Goal: Find specific page/section: Find specific page/section

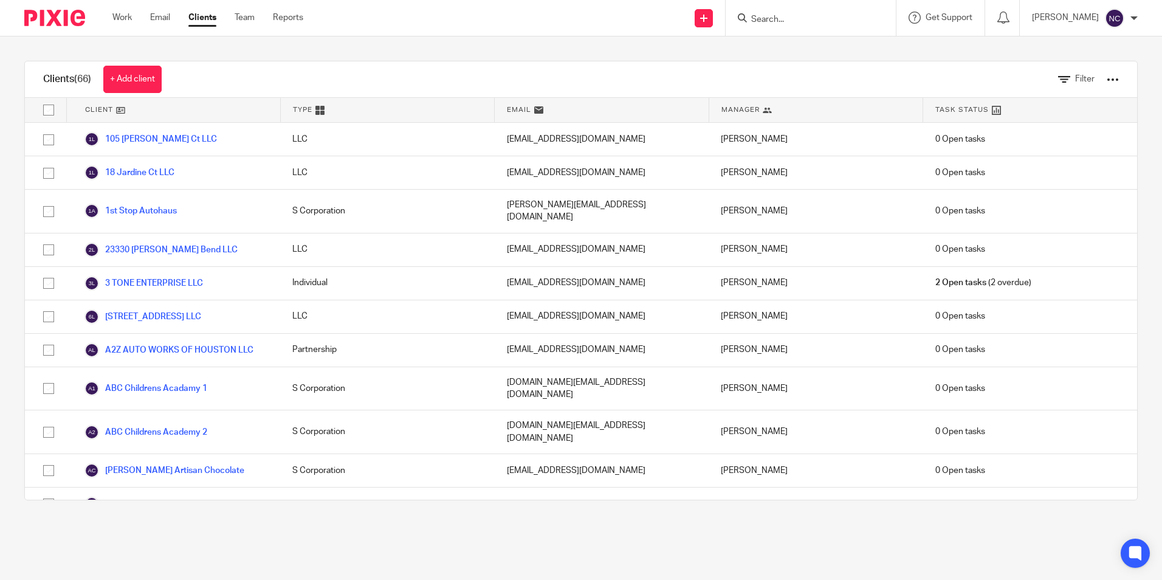
click at [804, 10] on form at bounding box center [814, 17] width 129 height 15
click at [793, 19] on input "Search" at bounding box center [804, 20] width 109 height 11
type input "[PERSON_NAME]"
click at [798, 57] on link at bounding box center [850, 52] width 205 height 28
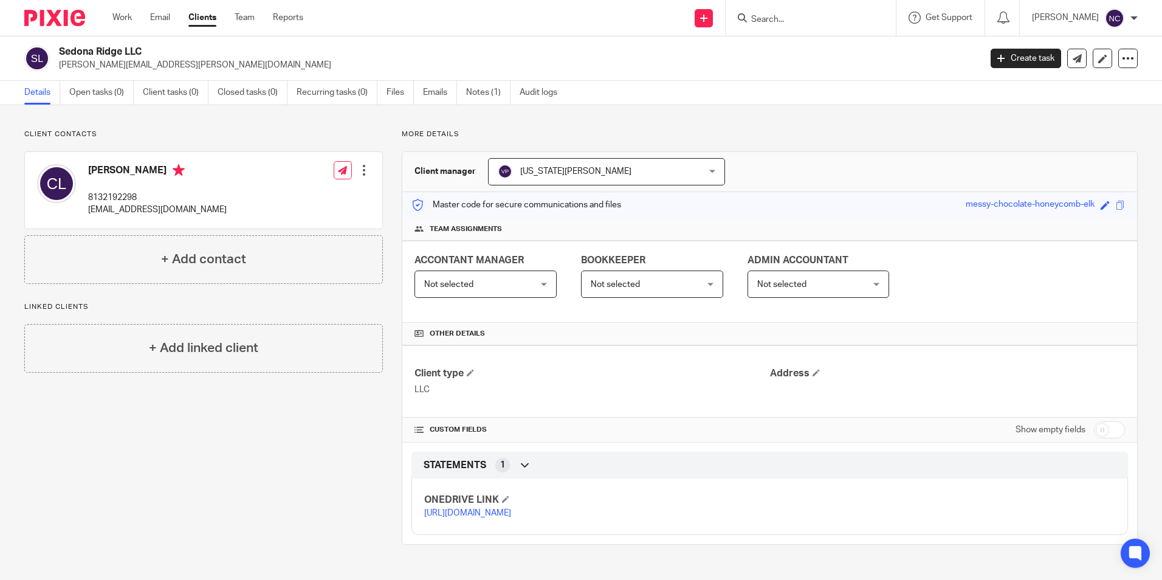
click at [511, 517] on link "https://ccfstaxes-my.sharepoint.com/:f:/g/personal/angie_ccfsbookkeeping_com/Es…" at bounding box center [467, 513] width 87 height 9
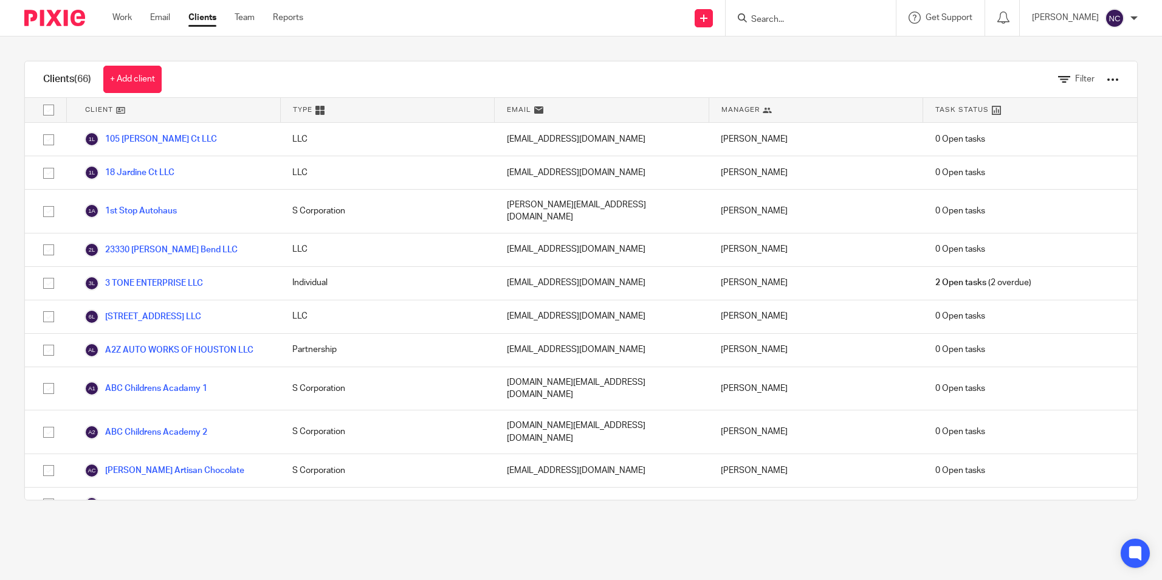
click at [822, 15] on input "Search" at bounding box center [804, 20] width 109 height 11
type input "l"
type input "10"
